Goal: Navigation & Orientation: Understand site structure

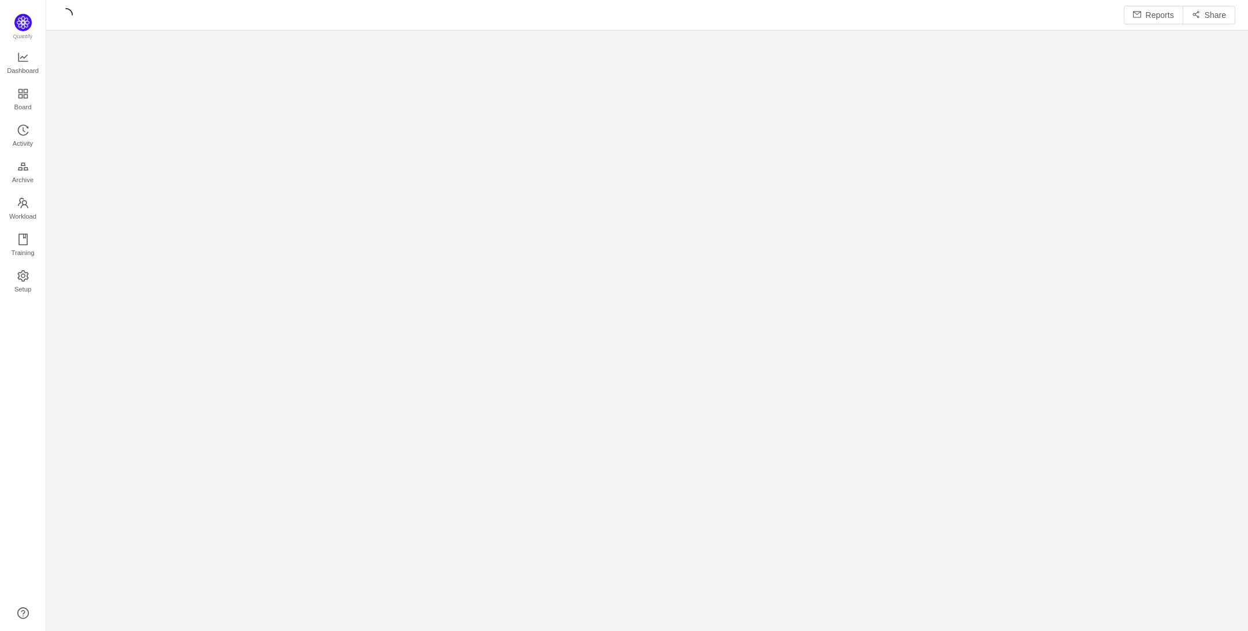
scroll to position [16, 16]
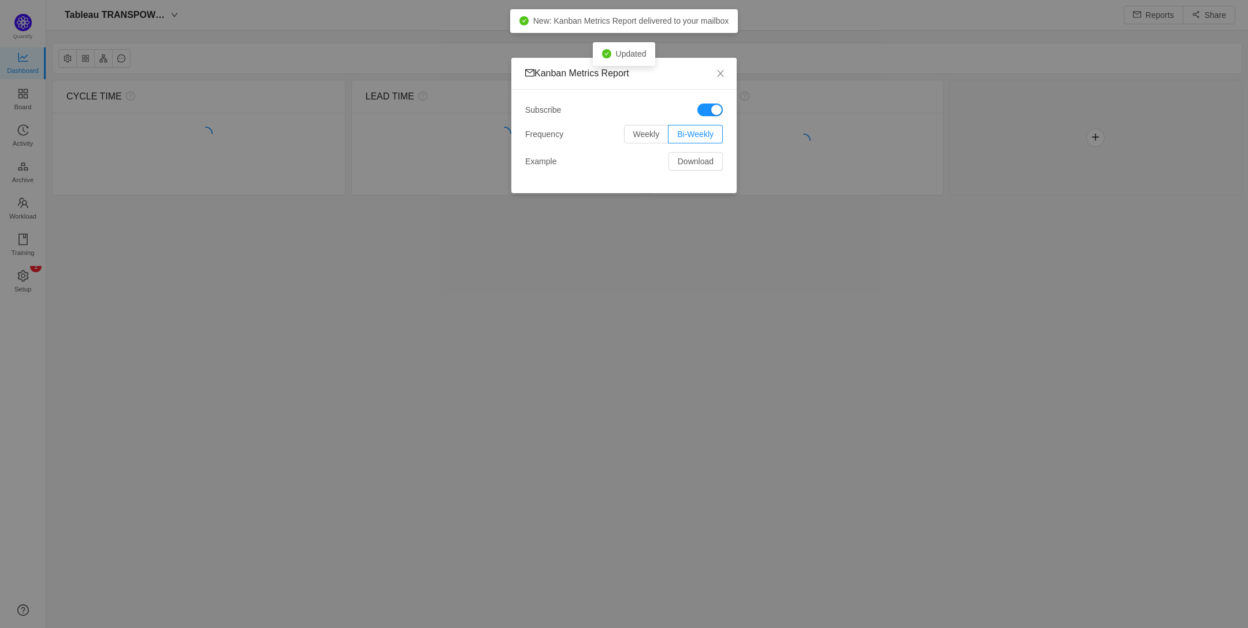
scroll to position [606, 1169]
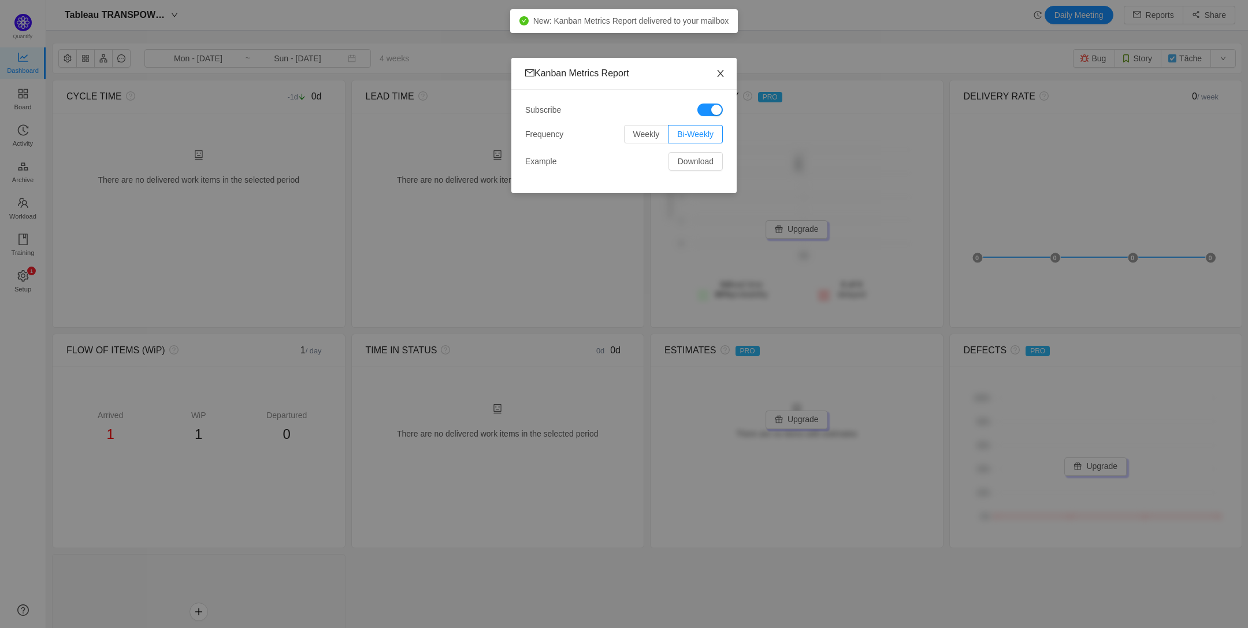
click at [724, 74] on icon "icon: close" at bounding box center [720, 73] width 9 height 9
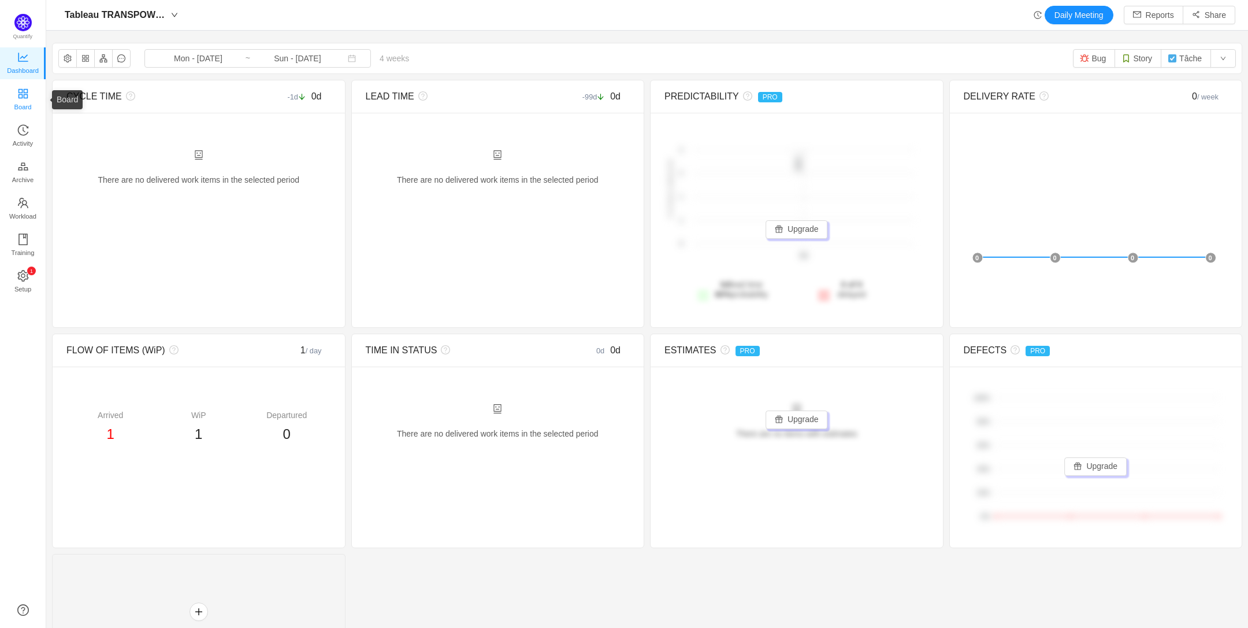
click at [21, 98] on span "Board" at bounding box center [22, 106] width 17 height 23
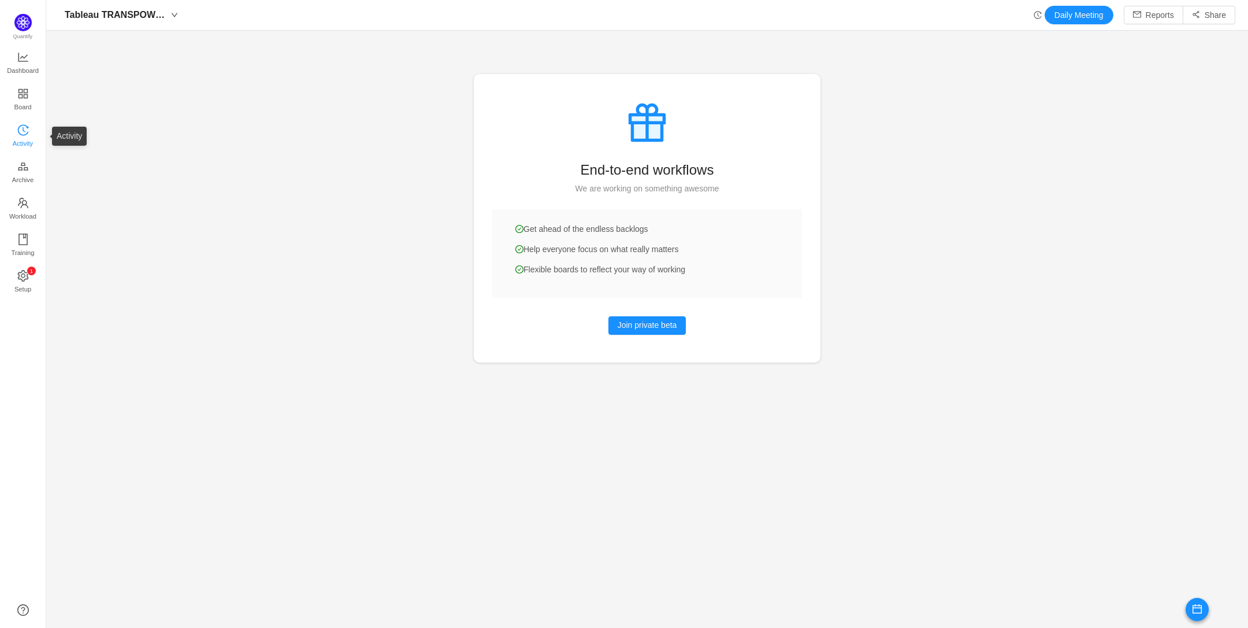
click at [23, 137] on span "Activity" at bounding box center [23, 143] width 20 height 23
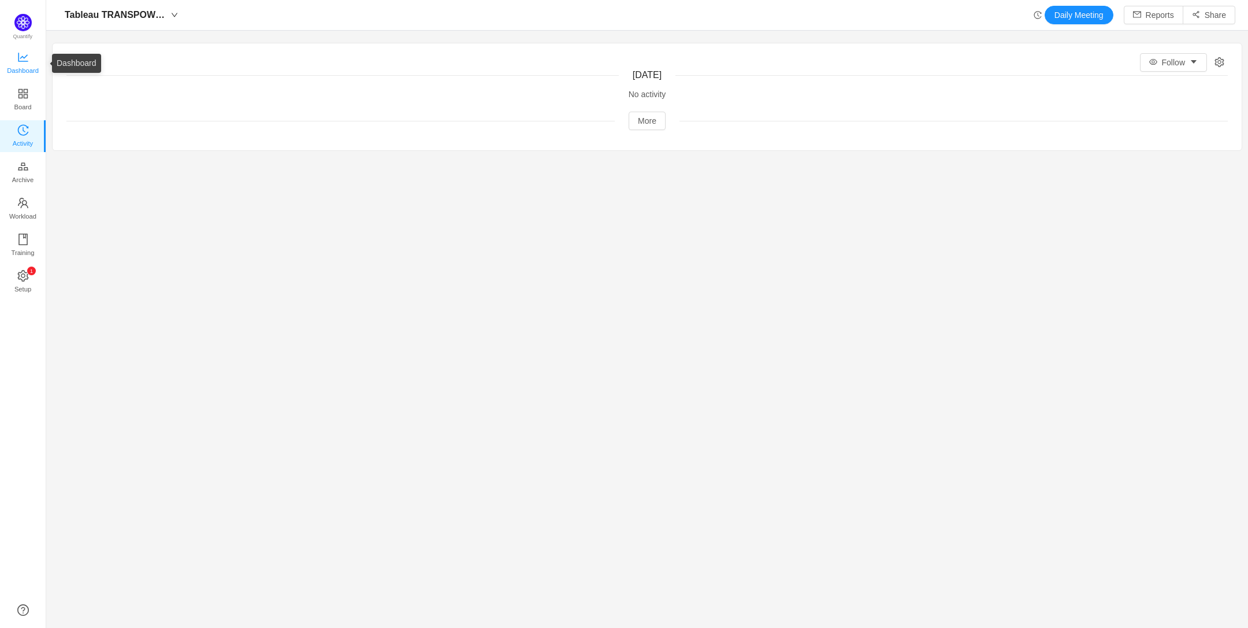
click at [29, 62] on span "Dashboard" at bounding box center [23, 70] width 32 height 23
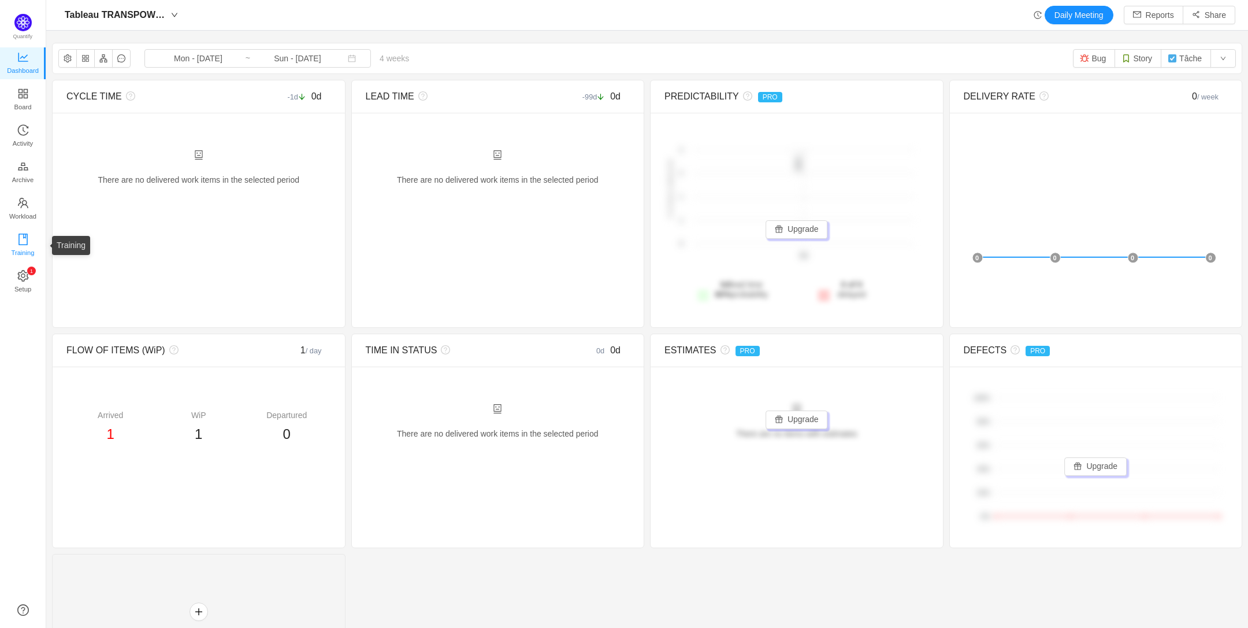
click at [24, 239] on icon "icon: book" at bounding box center [23, 239] width 12 height 12
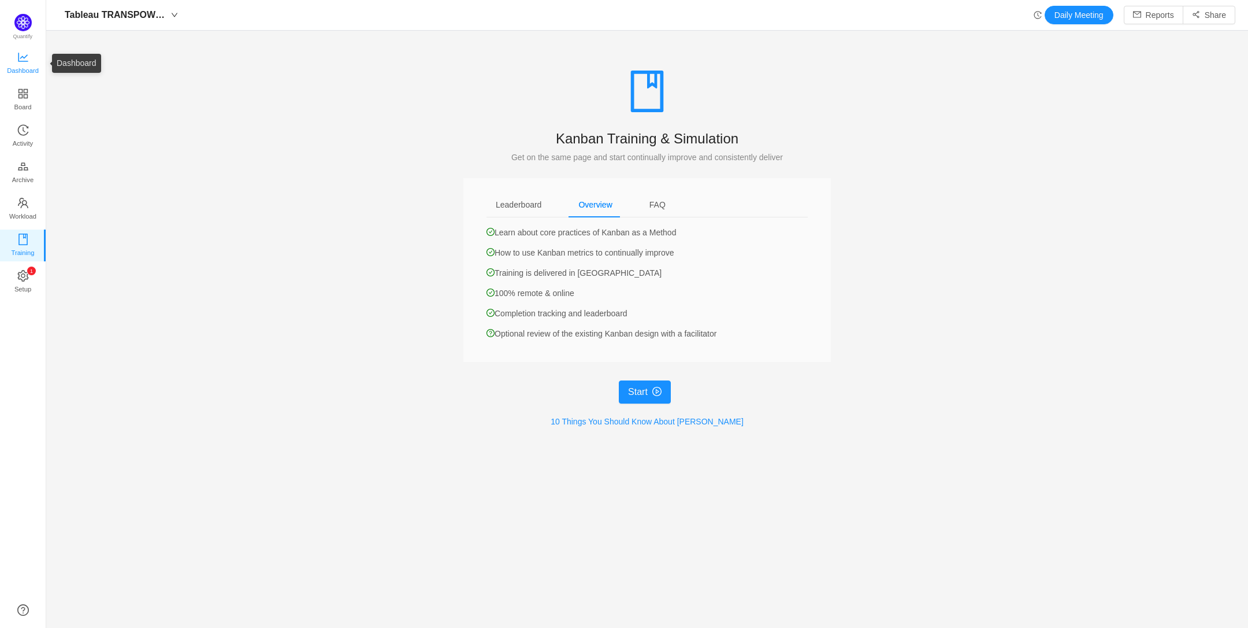
click at [24, 61] on span "Dashboard" at bounding box center [23, 70] width 32 height 23
